Goal: Information Seeking & Learning: Compare options

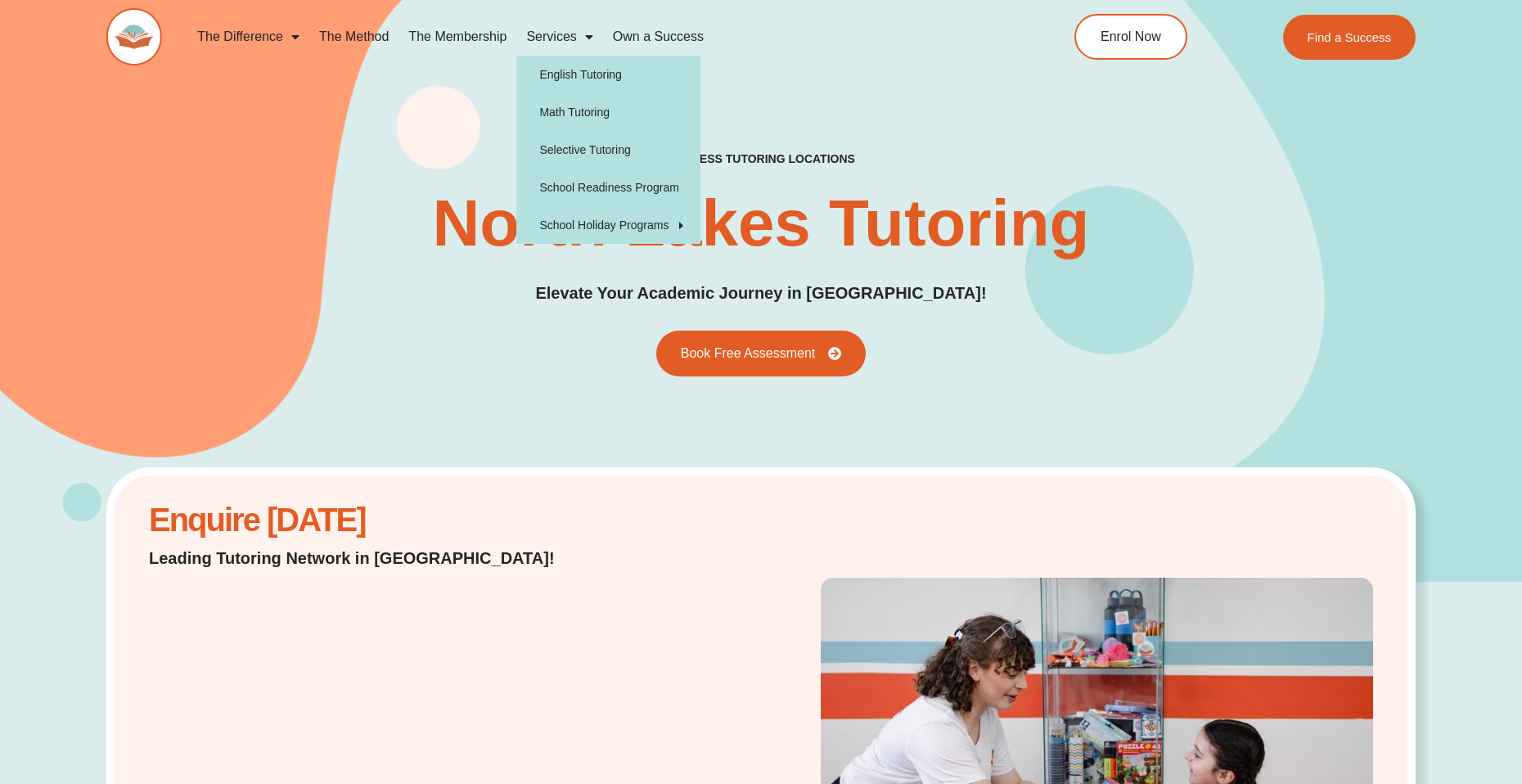
click at [577, 34] on span "Menu" at bounding box center [585, 36] width 16 height 30
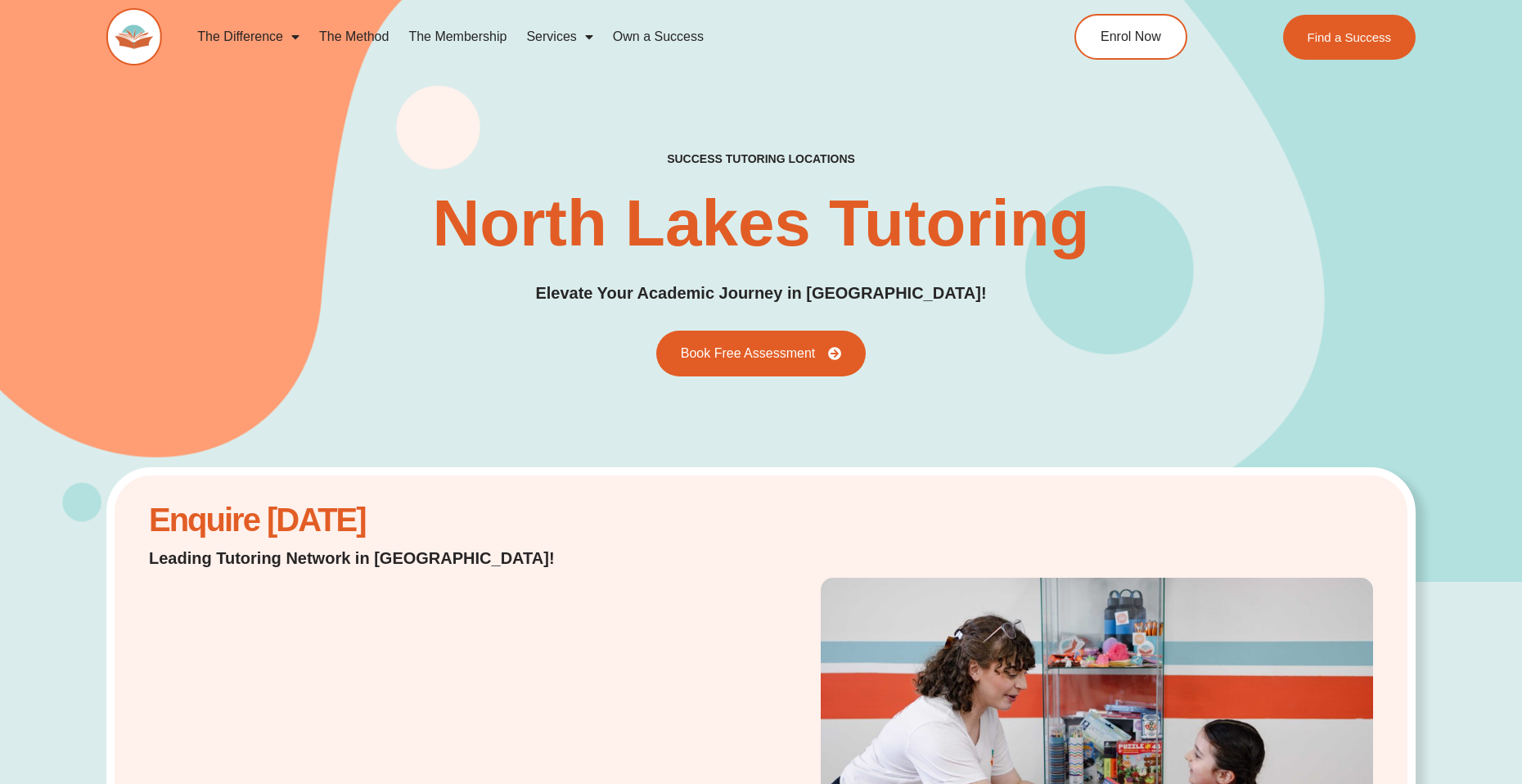
click at [572, 27] on link "Services" at bounding box center [559, 36] width 86 height 37
click at [258, 40] on link "The Difference" at bounding box center [249, 36] width 122 height 37
click at [258, 37] on link "The Difference" at bounding box center [249, 36] width 122 height 37
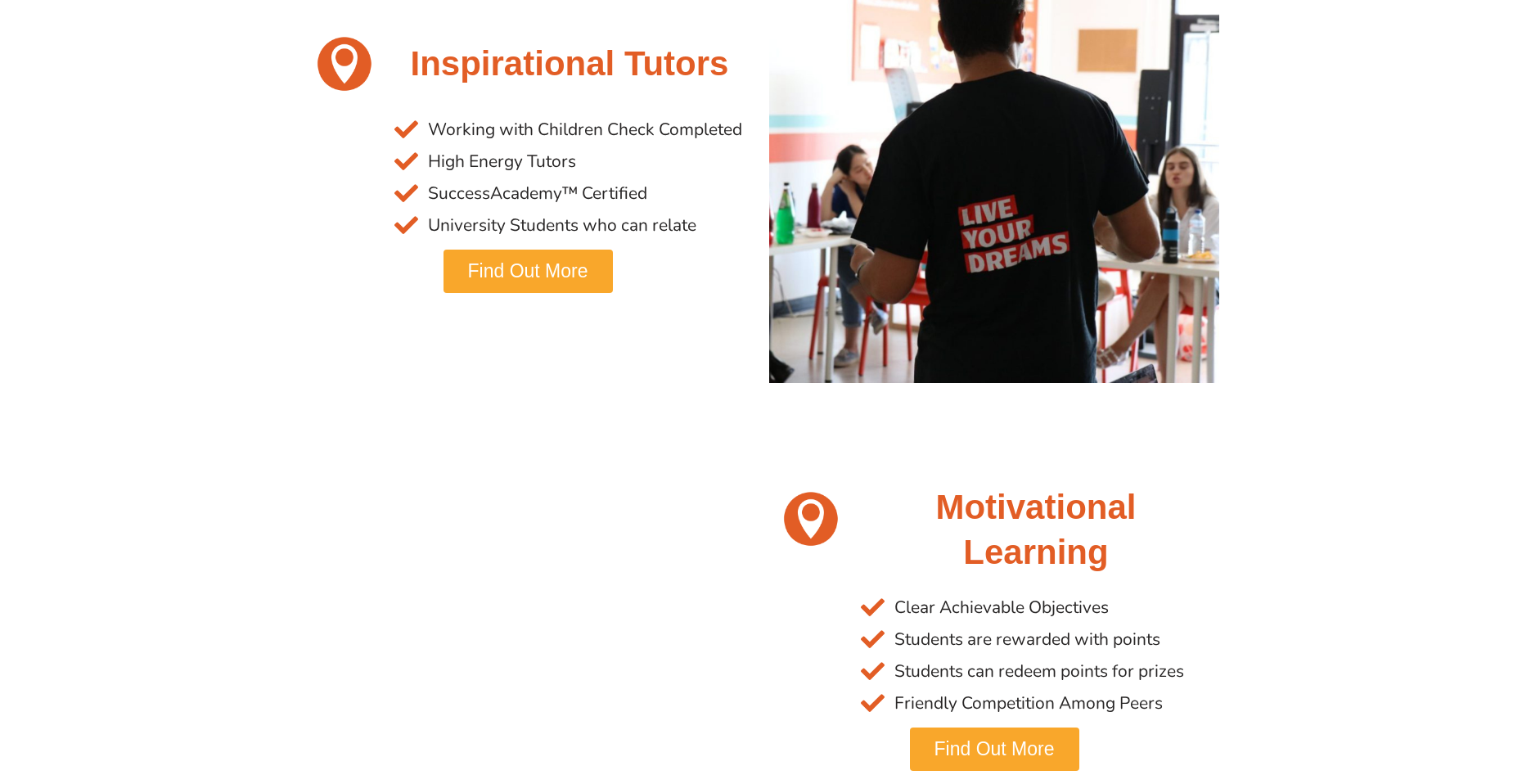
scroll to position [1309, 0]
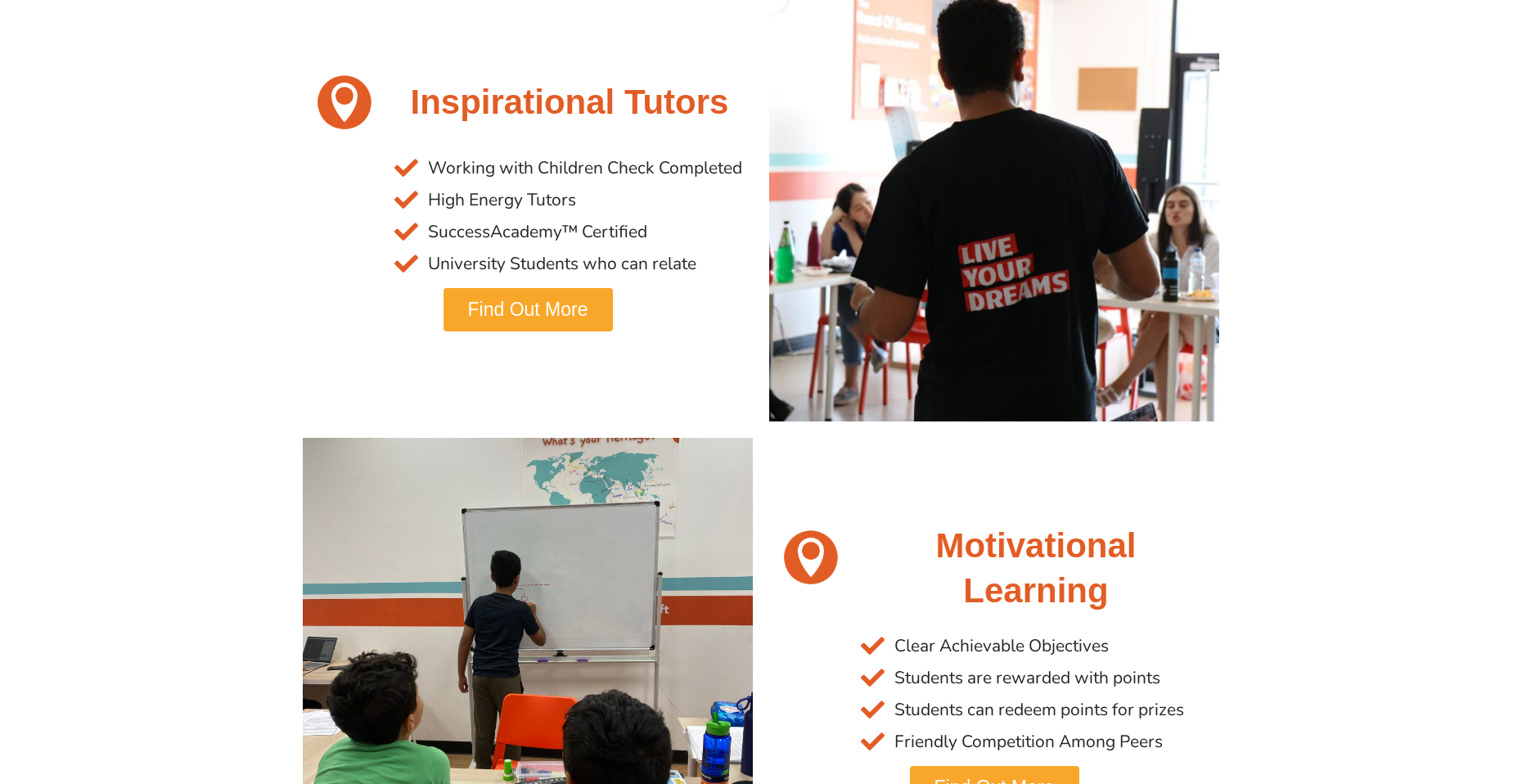
click at [503, 305] on span "Find Out More" at bounding box center [529, 310] width 121 height 19
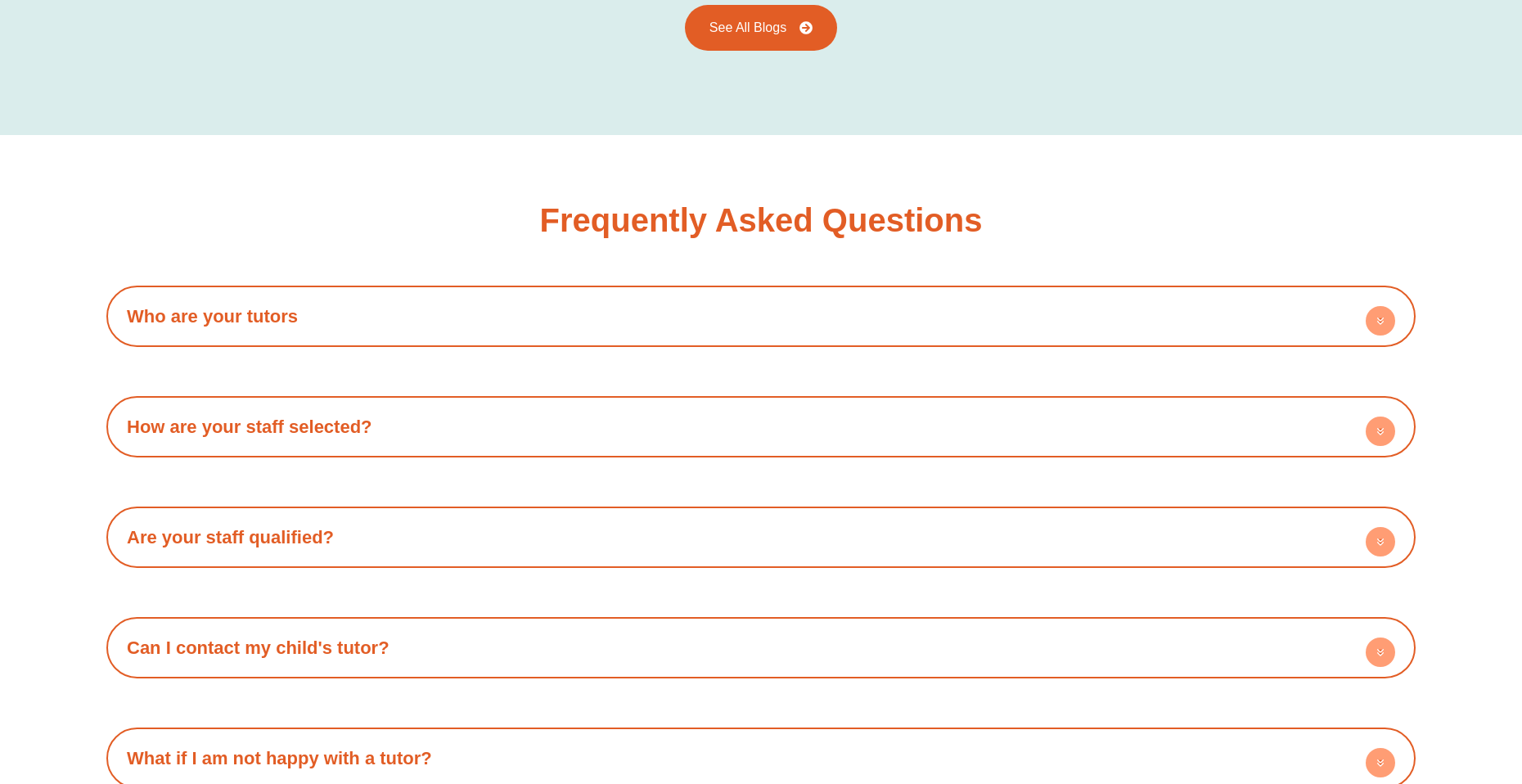
scroll to position [2864, 0]
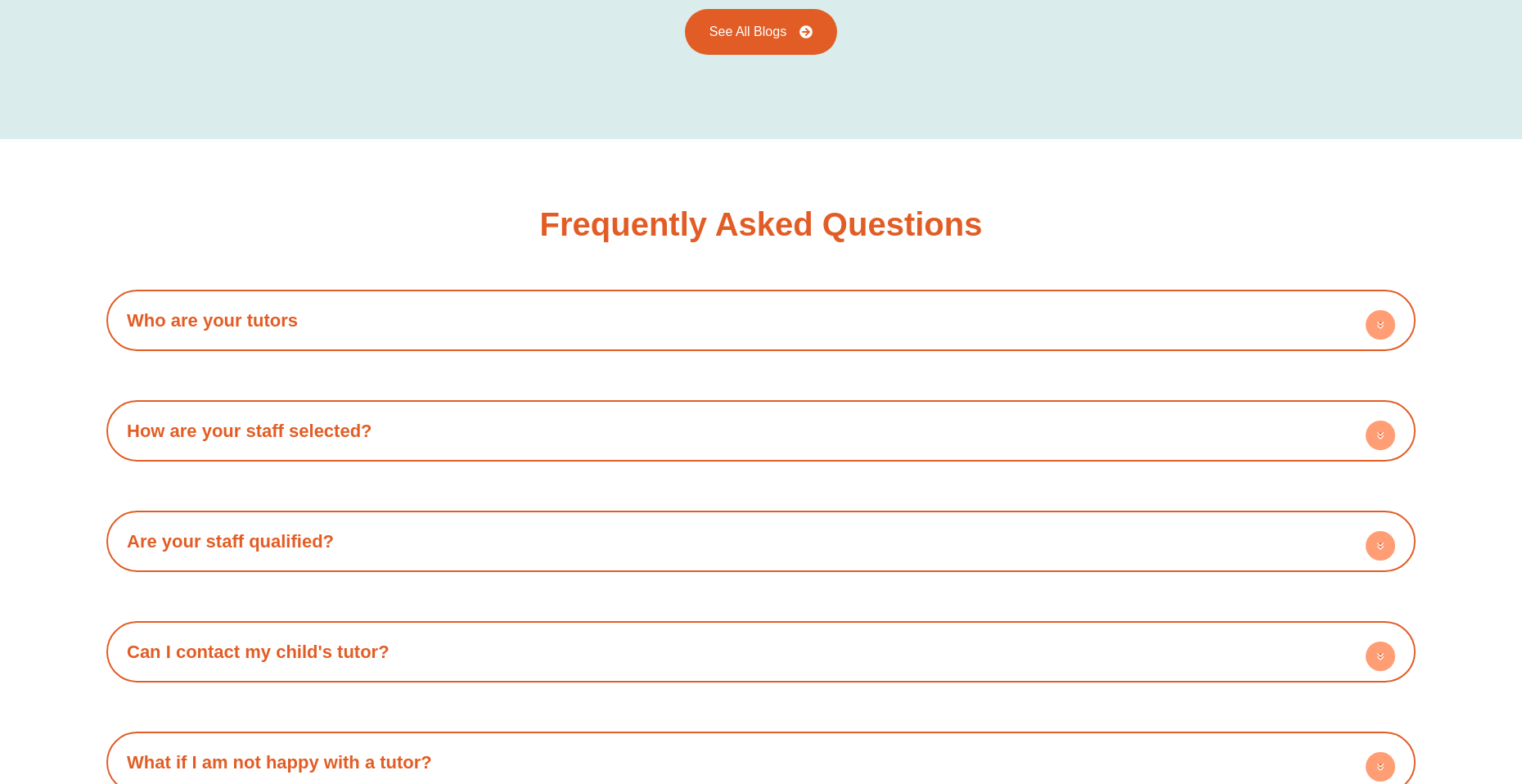
click at [464, 408] on h4 "How are your staff selected?" at bounding box center [761, 430] width 1293 height 45
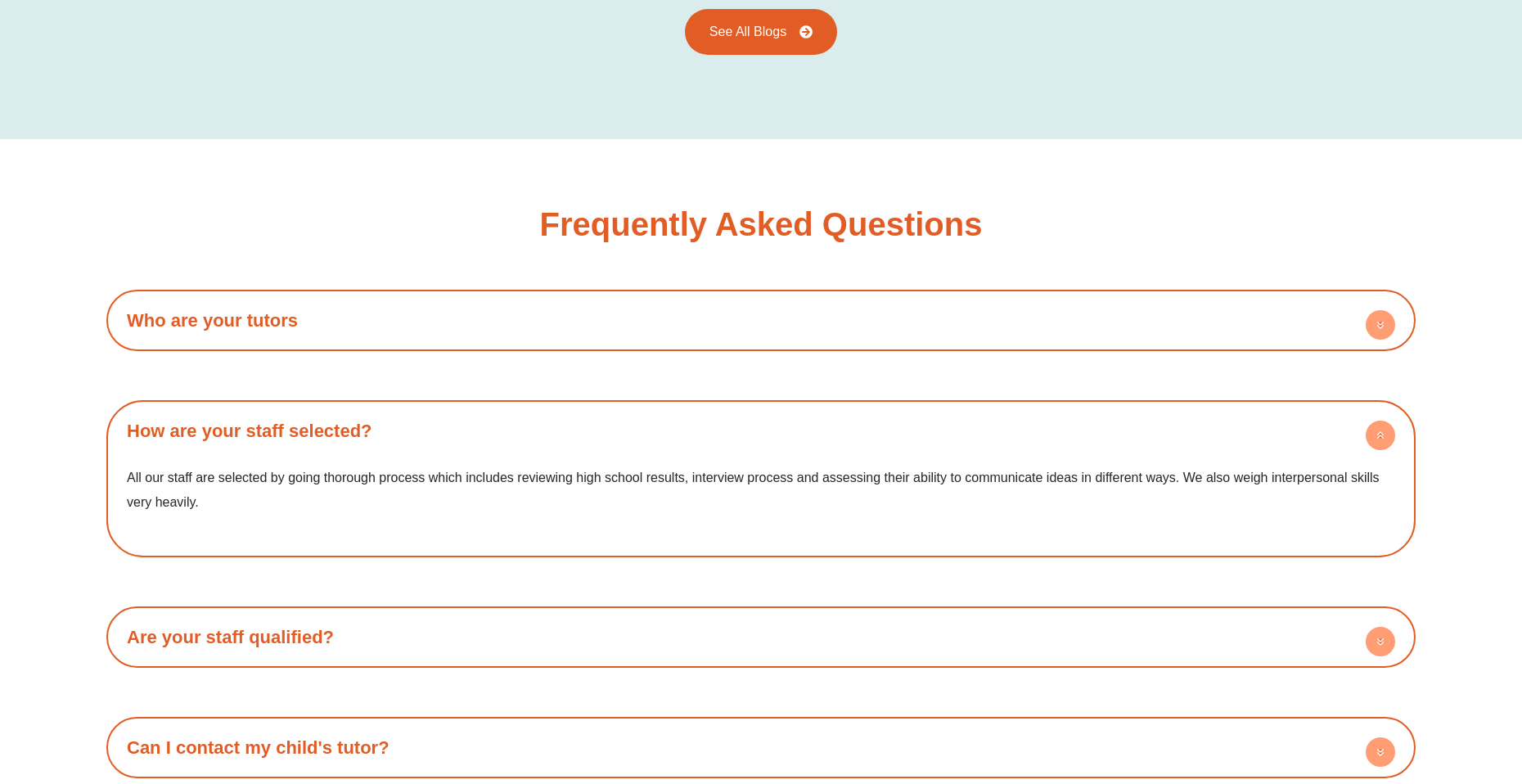
drag, startPoint x: 1173, startPoint y: 450, endPoint x: 156, endPoint y: 445, distance: 1017.0
click at [131, 453] on div "All our staff are selected by going thorough process which includes reviewing h…" at bounding box center [761, 501] width 1293 height 96
click at [298, 466] on p "All our staff are selected by going thorough process which includes reviewing h…" at bounding box center [761, 490] width 1268 height 48
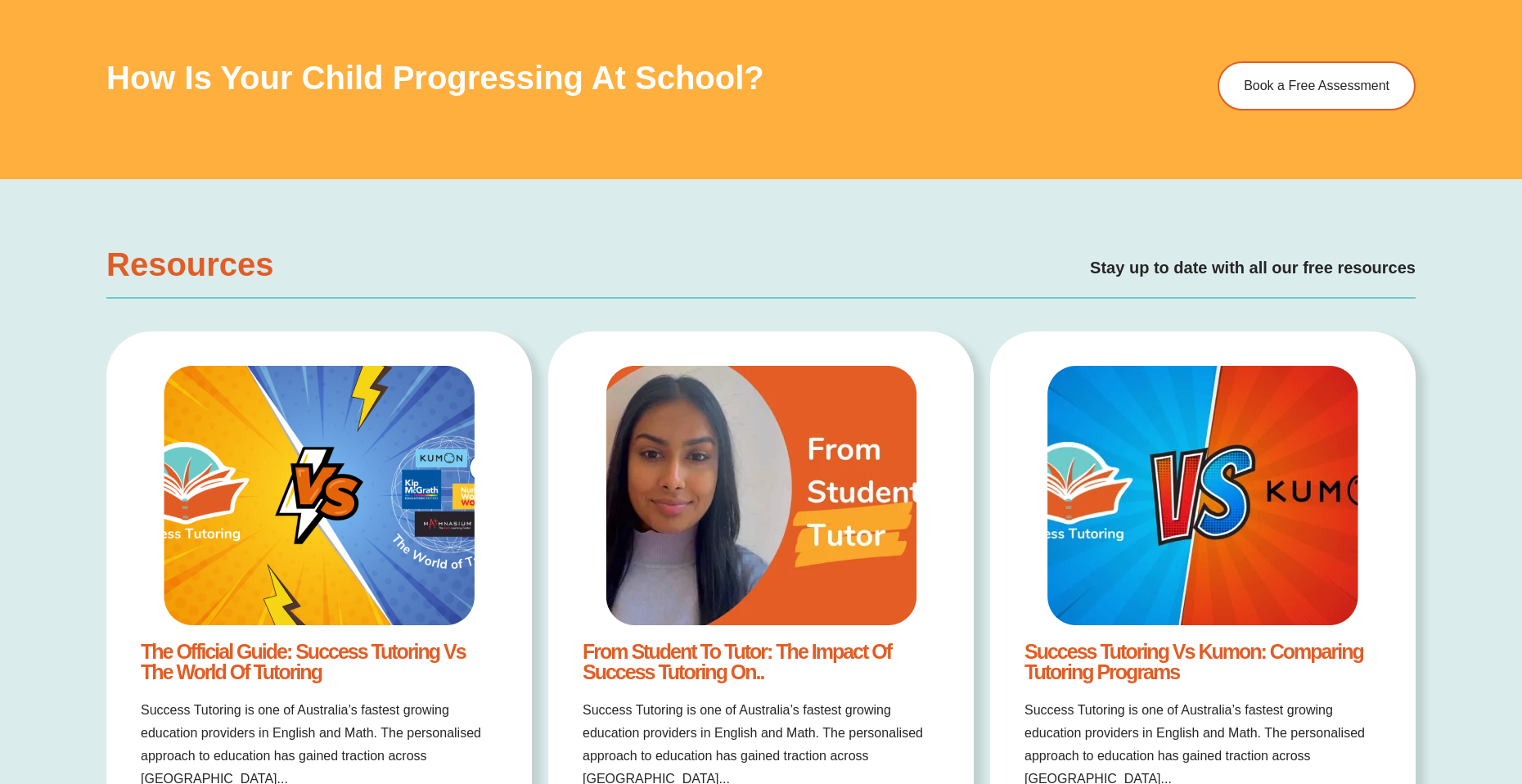
scroll to position [1963, 0]
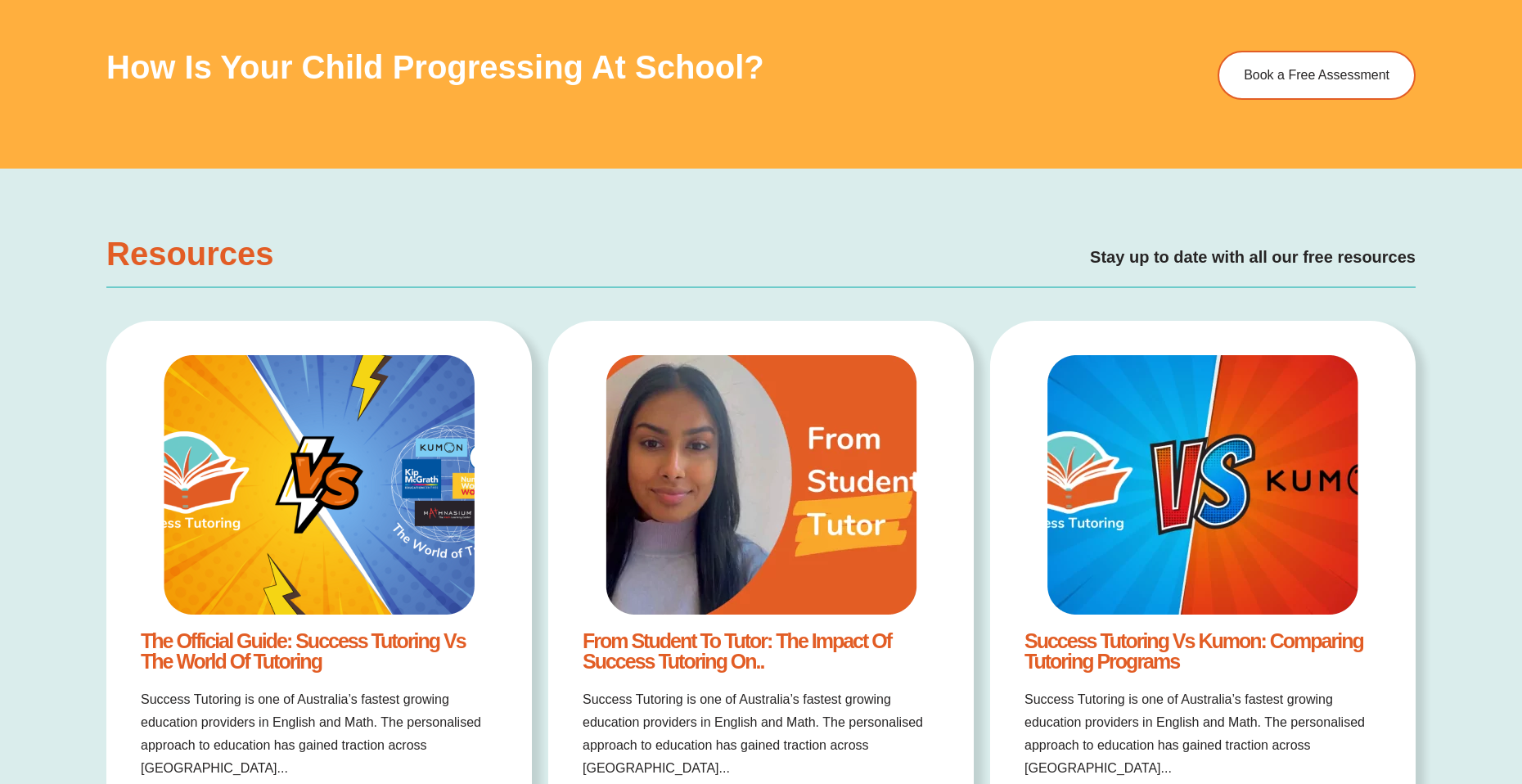
drag, startPoint x: 1080, startPoint y: 528, endPoint x: 1096, endPoint y: 535, distance: 17.5
drag, startPoint x: 1154, startPoint y: 635, endPoint x: 1162, endPoint y: 623, distance: 14.4
click at [1159, 639] on link "Success Tutoring vs Kumon: Comparing Tutoring Programs" at bounding box center [1193, 650] width 339 height 43
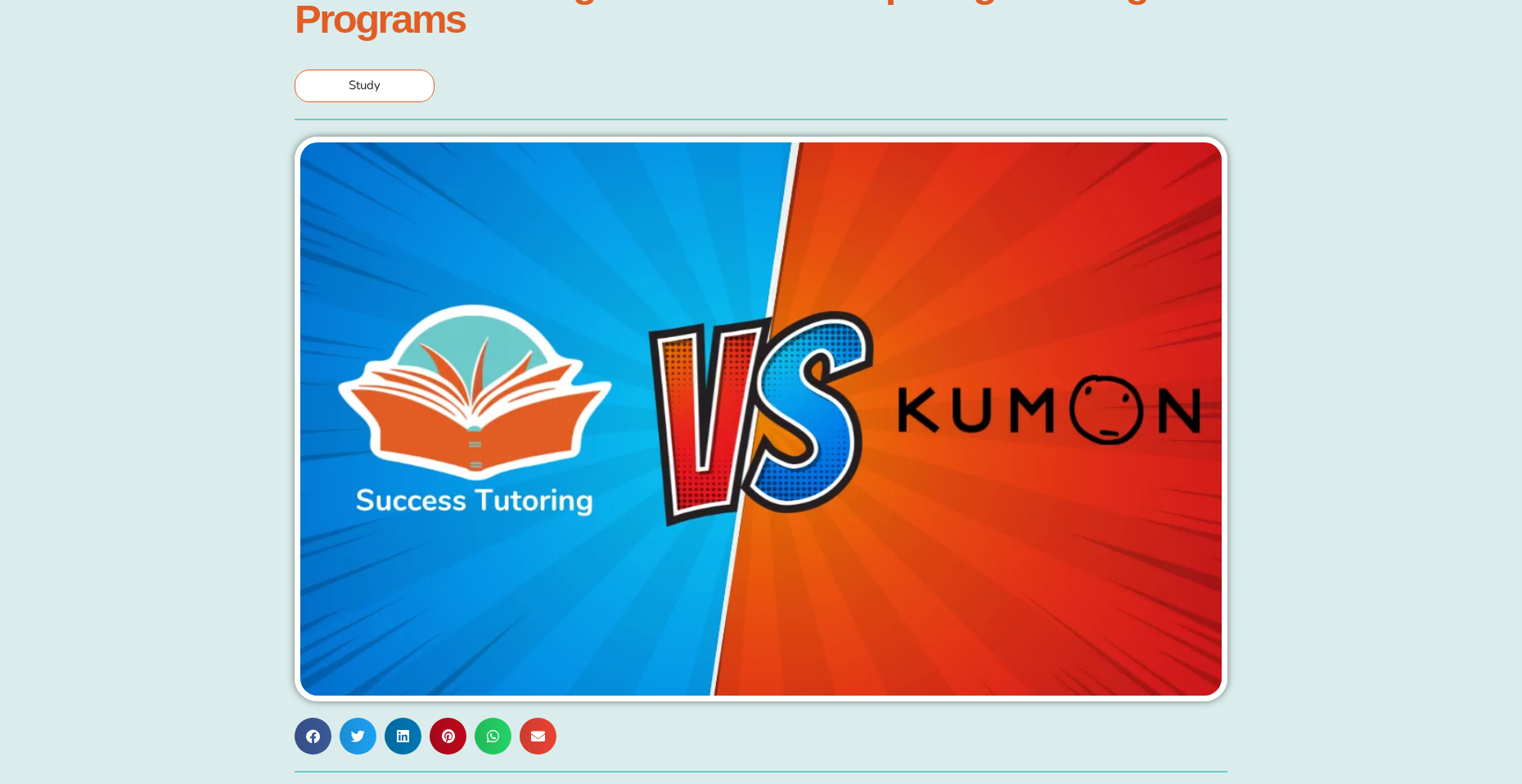
scroll to position [164, 0]
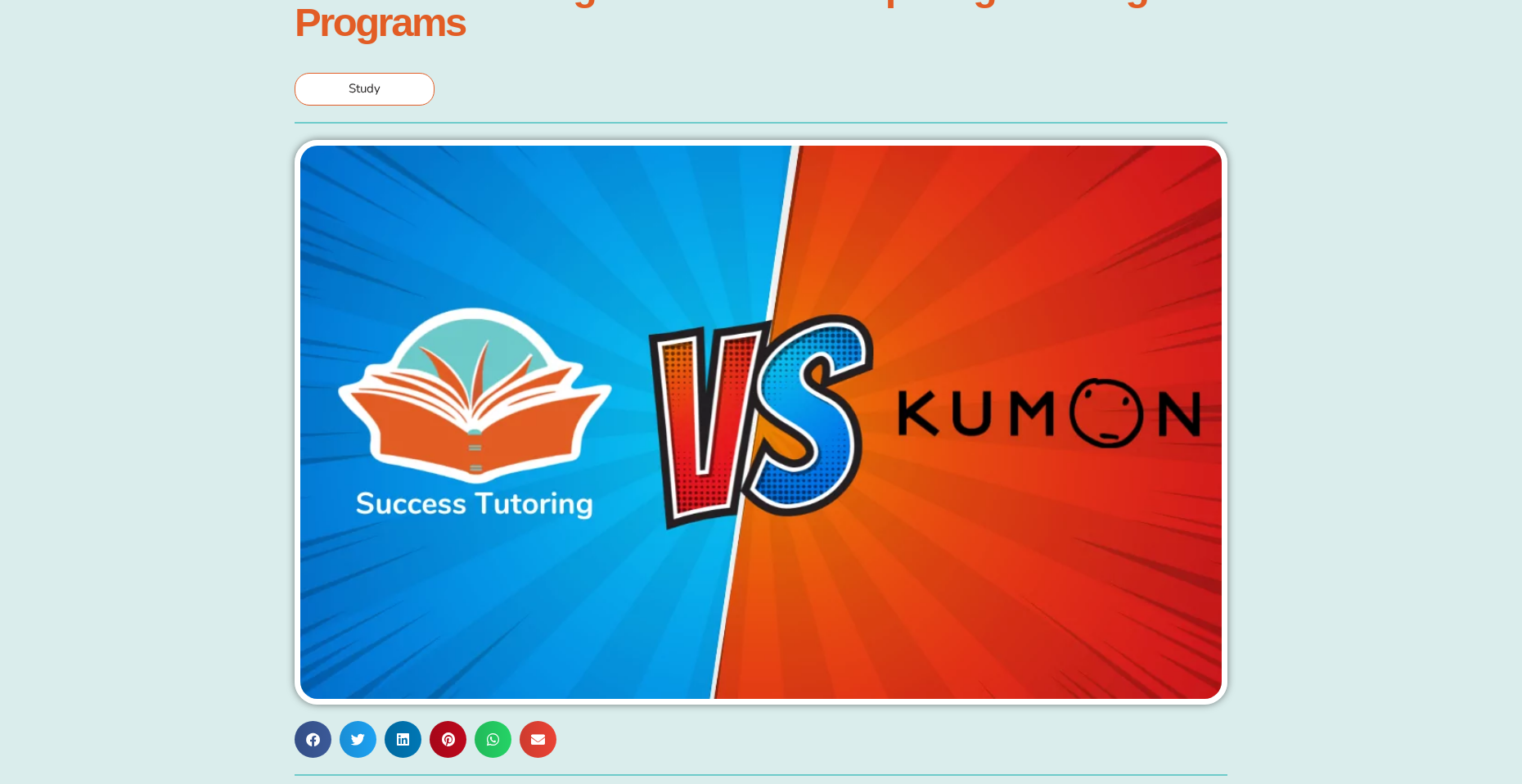
drag, startPoint x: 170, startPoint y: 311, endPoint x: 185, endPoint y: 321, distance: 18.0
click at [168, 312] on div "Published [DATE] Success Tutoring vs Kumon: Comparing Tutoring Programs Study" at bounding box center [761, 352] width 1506 height 862
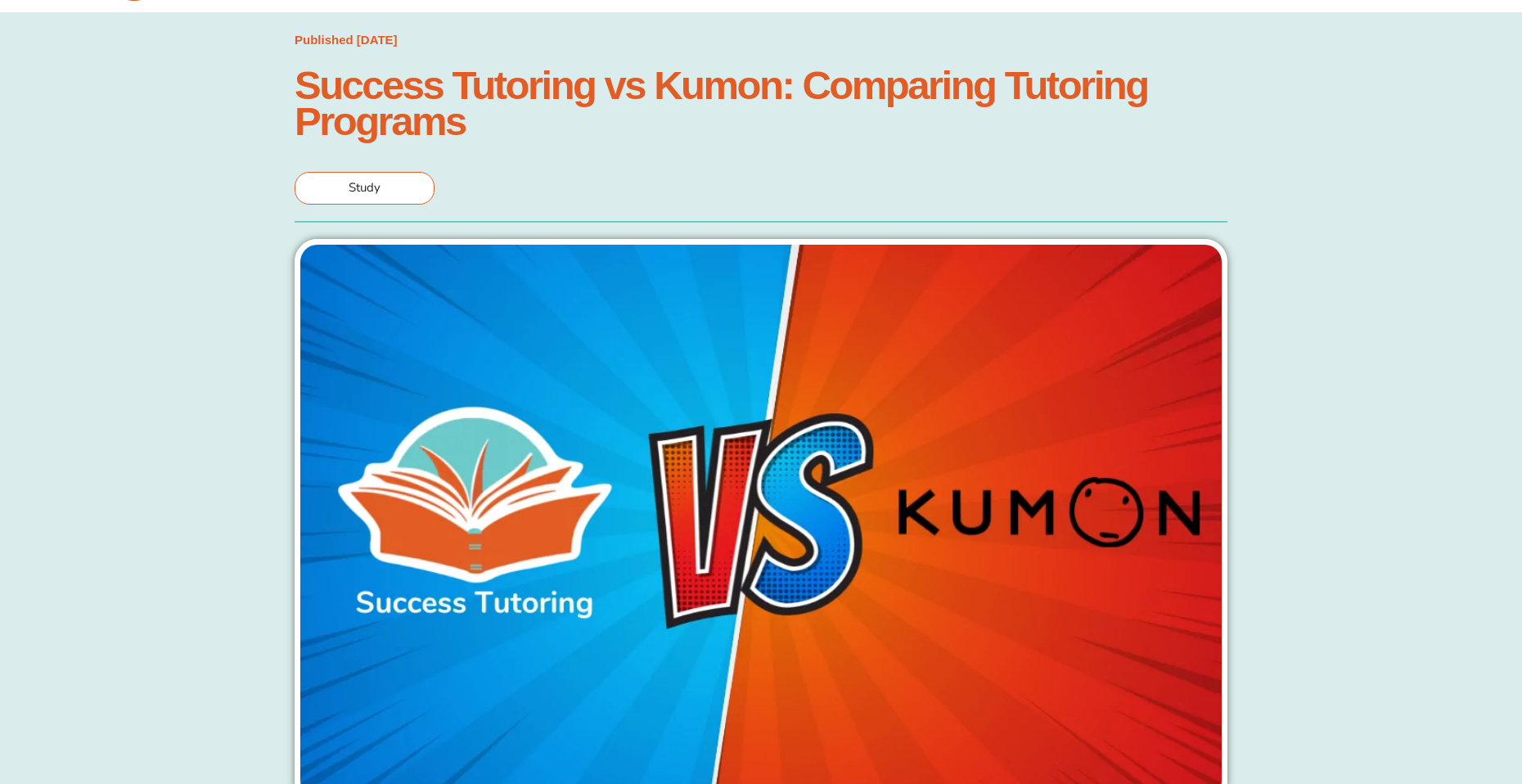
scroll to position [0, 0]
